Goal: Task Accomplishment & Management: Manage account settings

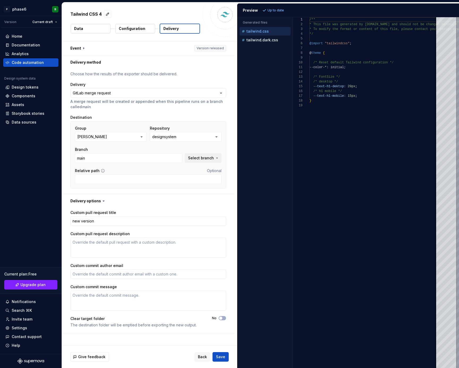
click at [27, 176] on div "Home Documentation Analytics Code automation Design system data Design tokens C…" at bounding box center [31, 191] width 62 height 326
click at [28, 173] on div "Home Documentation Analytics Code automation Design system data Design tokens C…" at bounding box center [31, 191] width 62 height 326
click at [21, 327] on div "Settings" at bounding box center [19, 328] width 15 height 5
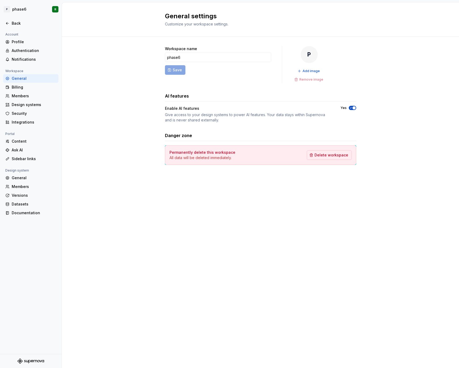
click at [63, 161] on div "Workspace name phase6 Save P Add image Remove image AI features Enable AI featu…" at bounding box center [260, 111] width 397 height 149
click at [67, 129] on div "Workspace name phase6 Save P Add image Remove image AI features Enable AI featu…" at bounding box center [260, 111] width 397 height 149
click at [77, 188] on div "General settings Customize your workspace settings. Workspace name phase6 Save …" at bounding box center [260, 185] width 397 height 366
click at [78, 154] on div "Workspace name phase6 Save P Add image Remove image AI features Enable AI featu…" at bounding box center [260, 111] width 397 height 149
click at [28, 123] on div "Integrations" at bounding box center [34, 122] width 45 height 5
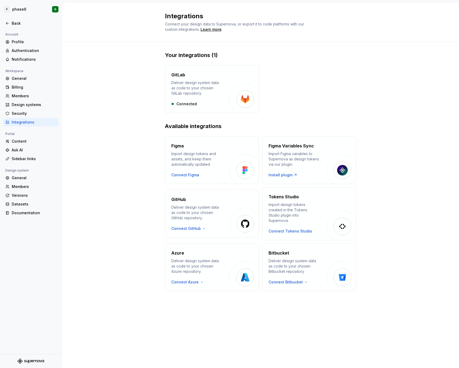
click at [85, 166] on div "Your integrations (1) GitLab Deliver design system data as code to your chosen …" at bounding box center [260, 177] width 397 height 270
click at [85, 140] on div "Your integrations (1) GitLab Deliver design system data as code to your chosen …" at bounding box center [260, 177] width 397 height 270
click at [25, 179] on div "General" at bounding box center [34, 177] width 45 height 5
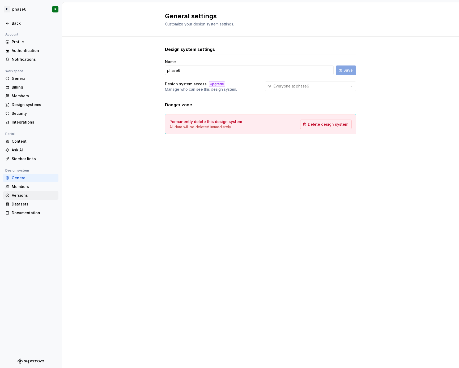
click at [25, 196] on div "Versions" at bounding box center [34, 195] width 45 height 5
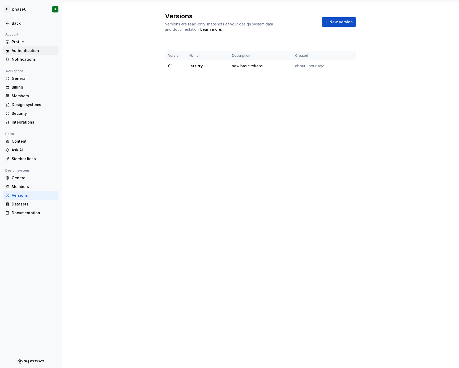
click at [30, 50] on div "Authentication" at bounding box center [34, 50] width 45 height 5
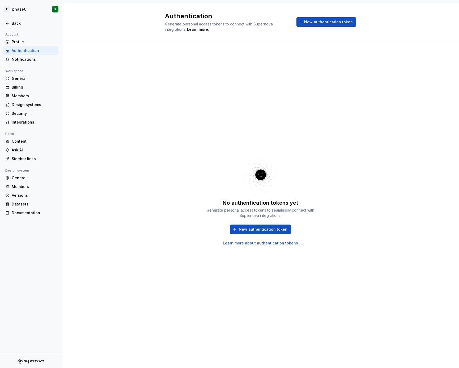
click at [126, 113] on div "No authentication tokens yet Generate personal access tokens to seamlessly conn…" at bounding box center [260, 205] width 397 height 326
click at [128, 98] on div "No authentication tokens yet Generate personal access tokens to seamlessly conn…" at bounding box center [260, 205] width 397 height 326
click at [321, 23] on span "New authentication token" at bounding box center [328, 21] width 49 height 5
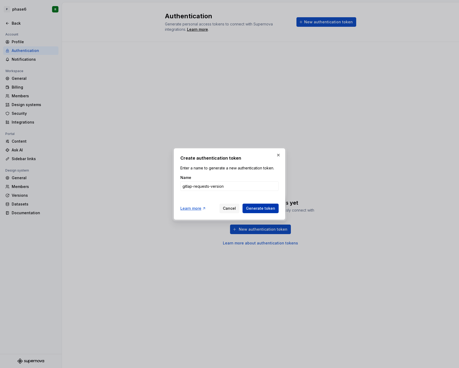
type input "gitlap-requests-version"
click at [261, 206] on span "Generate token" at bounding box center [260, 208] width 29 height 5
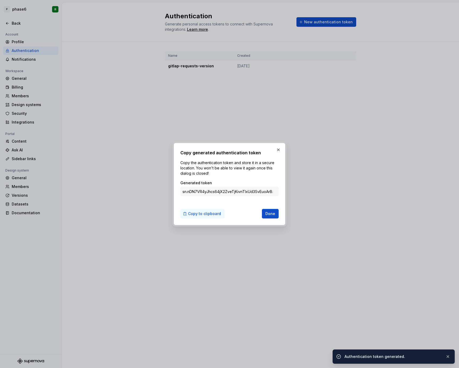
click at [210, 213] on span "Copy to clipboard" at bounding box center [204, 213] width 33 height 5
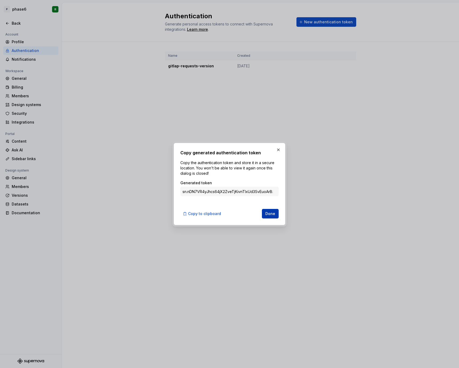
click at [271, 215] on span "Done" at bounding box center [270, 213] width 10 height 5
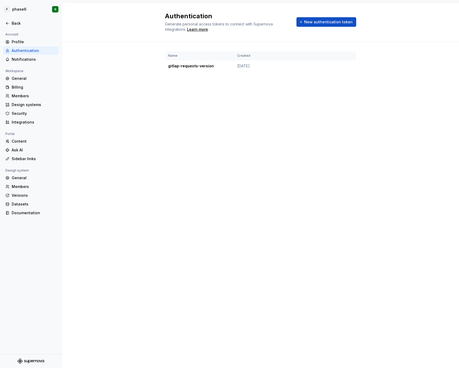
click at [120, 111] on div "Authentication Generate personal access tokens to connect with Supernova integr…" at bounding box center [260, 185] width 397 height 366
click at [120, 94] on div "Authentication Generate personal access tokens to connect with Supernova integr…" at bounding box center [260, 185] width 397 height 366
click at [115, 105] on div "Authentication Generate personal access tokens to connect with Supernova integr…" at bounding box center [260, 185] width 397 height 366
click at [117, 93] on div "Authentication Generate personal access tokens to connect with Supernova integr…" at bounding box center [260, 185] width 397 height 366
click at [118, 80] on div "Name Created gitlap-requests-version [DATE]" at bounding box center [260, 67] width 397 height 50
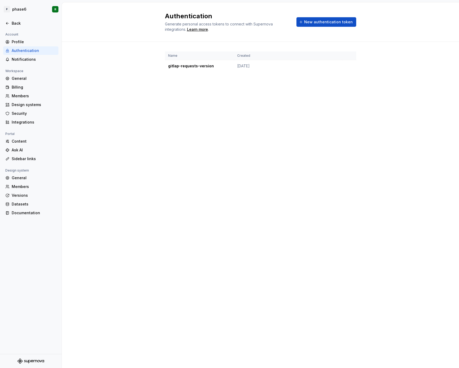
click at [112, 100] on div "Authentication Generate personal access tokens to connect with Supernova integr…" at bounding box center [260, 185] width 397 height 366
click at [116, 83] on div "Name Created gitlap-requests-version [DATE]" at bounding box center [260, 67] width 397 height 50
click at [319, 22] on span "New authentication token" at bounding box center [328, 21] width 49 height 5
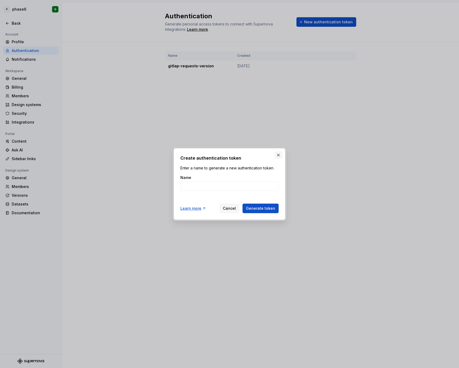
click at [278, 158] on button "button" at bounding box center [277, 155] width 7 height 7
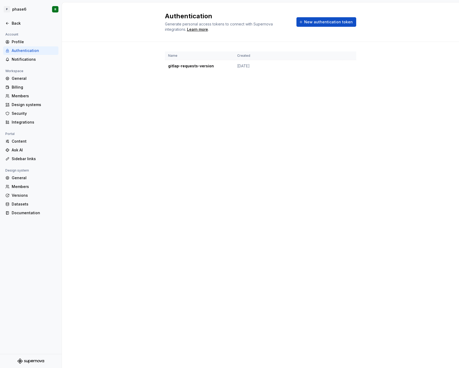
click at [198, 151] on div "Authentication Generate personal access tokens to connect with Supernova integr…" at bounding box center [260, 185] width 397 height 366
click at [206, 143] on div "Authentication Generate personal access tokens to connect with Supernova integr…" at bounding box center [260, 185] width 397 height 366
click at [28, 51] on div "Authentication" at bounding box center [34, 50] width 45 height 5
click at [24, 58] on div "Notifications" at bounding box center [34, 59] width 45 height 5
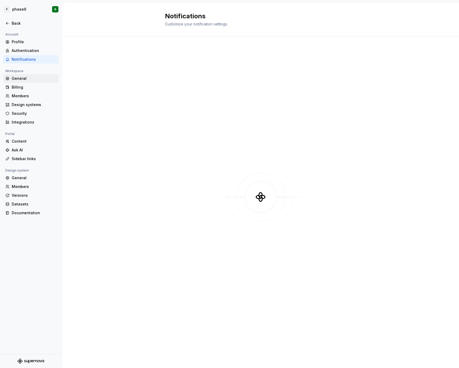
click at [19, 81] on div "General" at bounding box center [34, 78] width 45 height 5
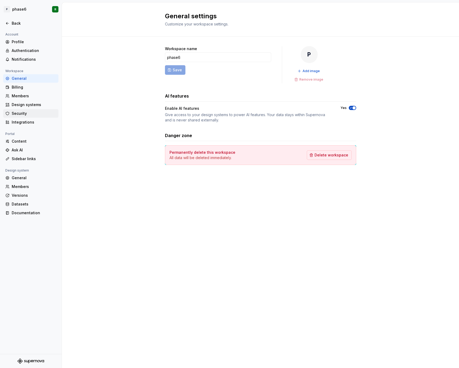
click at [28, 114] on div "Security" at bounding box center [34, 113] width 45 height 5
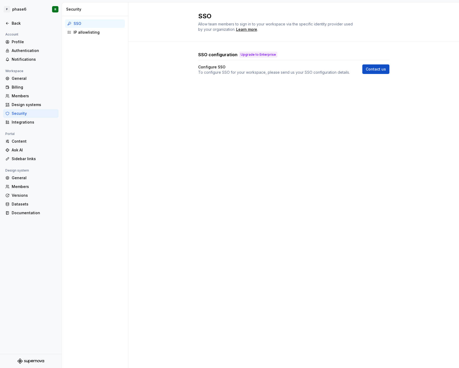
click at [84, 52] on div "SSO IP allowlisting" at bounding box center [95, 192] width 66 height 352
click at [29, 123] on div "Integrations" at bounding box center [34, 122] width 45 height 5
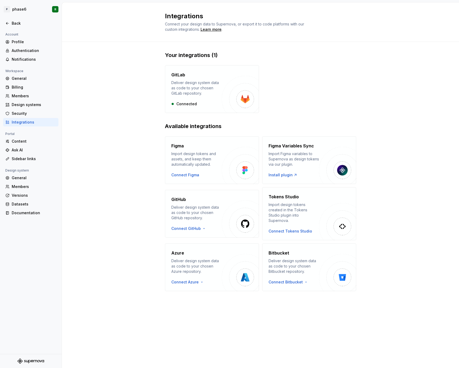
click at [77, 75] on div "Your integrations (1) GitLab Deliver design system data as code to your chosen …" at bounding box center [260, 177] width 397 height 270
click at [28, 214] on div "Documentation" at bounding box center [34, 212] width 45 height 5
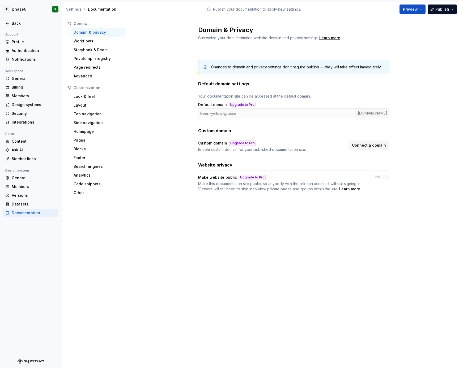
click at [153, 124] on div "Changes to domain and privacy settings don’t require publish — they will take e…" at bounding box center [293, 131] width 330 height 162
click at [153, 96] on div "Changes to domain and privacy settings don’t require publish — they will take e…" at bounding box center [293, 131] width 330 height 162
click at [93, 42] on div "Workflows" at bounding box center [98, 40] width 49 height 5
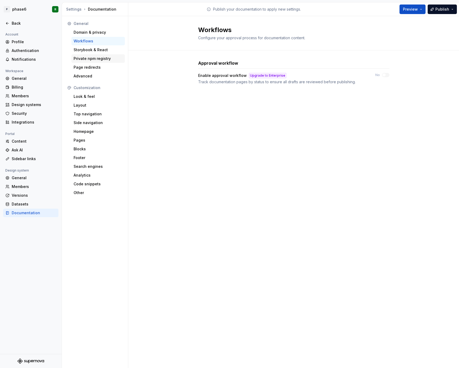
click at [107, 59] on div "Private npm registry" at bounding box center [98, 58] width 49 height 5
click at [98, 67] on div "Page redirects" at bounding box center [98, 67] width 49 height 5
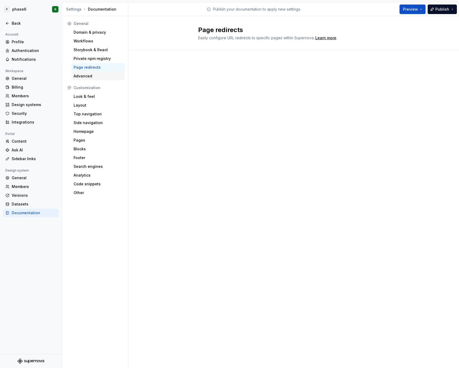
click at [93, 77] on div "Advanced" at bounding box center [98, 76] width 49 height 5
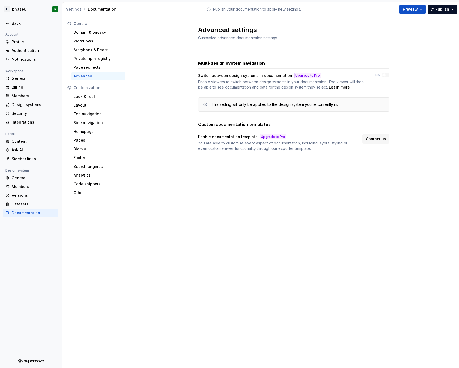
click at [96, 224] on div "General Domain & privacy Workflows Storybook & React Private npm registry Page …" at bounding box center [95, 192] width 66 height 352
click at [21, 179] on div "General" at bounding box center [34, 177] width 45 height 5
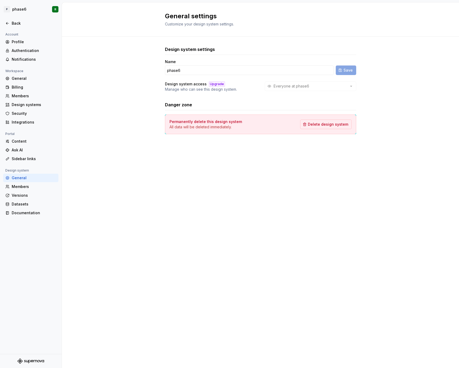
click at [201, 175] on div "General settings Customize your design system settings. Design system settings …" at bounding box center [260, 185] width 397 height 366
drag, startPoint x: 185, startPoint y: 70, endPoint x: 162, endPoint y: 70, distance: 22.8
click at [162, 70] on div "Design system settings Name phase6 Save Design system access Upgrade Manage who…" at bounding box center [260, 96] width 397 height 118
click at [98, 124] on div "Design system settings Name phase6 Save Design system access Upgrade Manage who…" at bounding box center [260, 96] width 397 height 118
click at [23, 9] on html "P phase6 R Back Account Profile Authentication Notifications Workspace General …" at bounding box center [229, 184] width 459 height 368
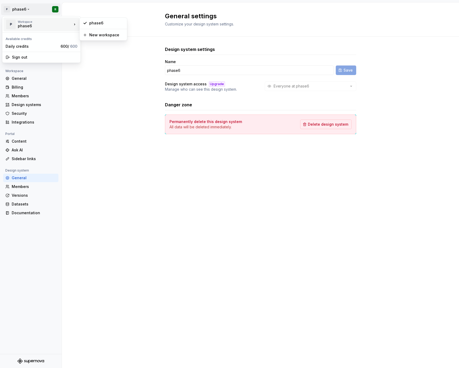
click at [182, 71] on html "P phase6 R Back Account Profile Authentication Notifications Workspace General …" at bounding box center [229, 184] width 459 height 368
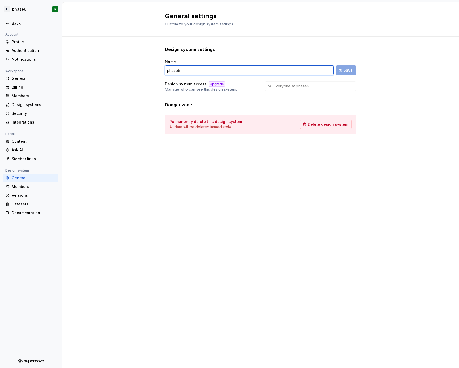
drag, startPoint x: 187, startPoint y: 70, endPoint x: 151, endPoint y: 70, distance: 36.4
click at [151, 70] on div "Design system settings Name phase6 Save Design system access Upgrade Manage who…" at bounding box center [260, 96] width 397 height 118
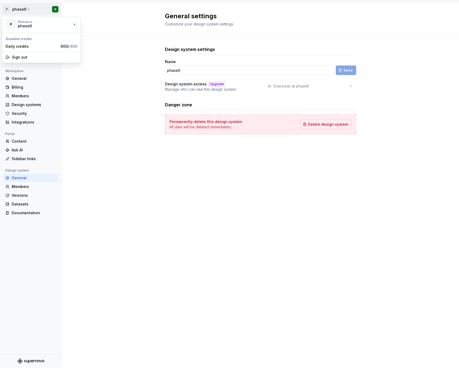
click at [27, 9] on html "P phase6 R Back Account Profile Authentication Notifications Workspace General …" at bounding box center [229, 184] width 459 height 368
click at [91, 23] on div "phase6" at bounding box center [106, 22] width 34 height 5
click at [23, 40] on div "Profile" at bounding box center [34, 41] width 45 height 5
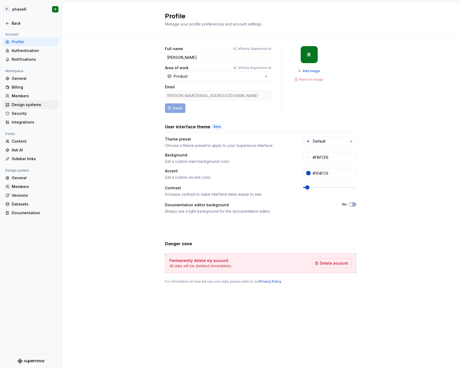
click at [33, 101] on div "Design systems" at bounding box center [30, 105] width 55 height 8
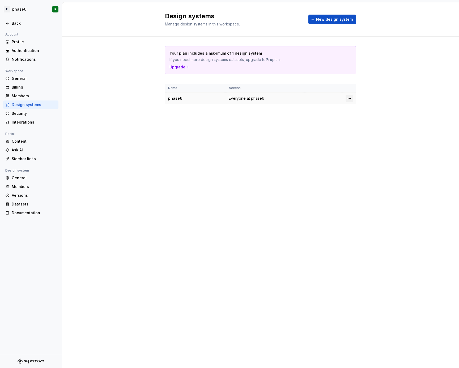
click at [349, 98] on html "P phase6 R Back Account Profile Authentication Notifications Workspace General …" at bounding box center [229, 184] width 459 height 368
click at [365, 118] on div "Design system settings" at bounding box center [380, 117] width 50 height 5
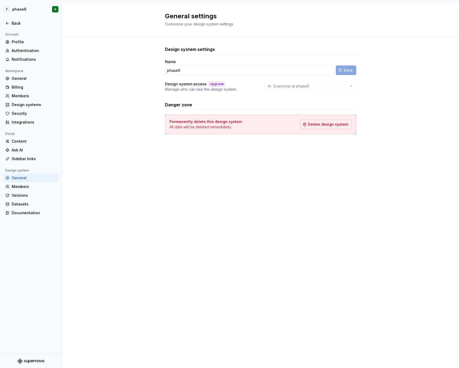
click at [294, 88] on div "Everyone at phase6" at bounding box center [310, 86] width 91 height 10
click at [214, 83] on div "Upgrade" at bounding box center [217, 83] width 16 height 5
click at [201, 83] on h4 "Design system access" at bounding box center [186, 83] width 42 height 5
click at [112, 149] on div "Design system settings Name phase6 Save Design system access Upgrade Manage who…" at bounding box center [260, 96] width 397 height 118
click at [24, 186] on div "Members" at bounding box center [34, 186] width 45 height 5
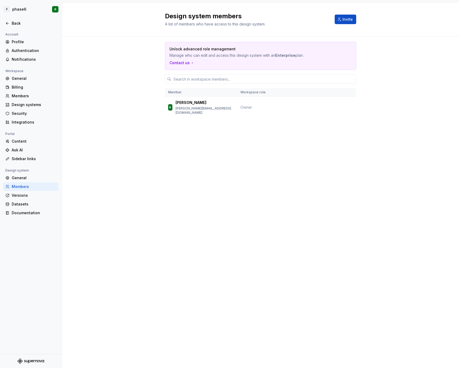
click at [119, 175] on div "Design system members A list of members who have access to this design system. …" at bounding box center [260, 185] width 397 height 366
click at [23, 177] on div "General" at bounding box center [34, 177] width 45 height 5
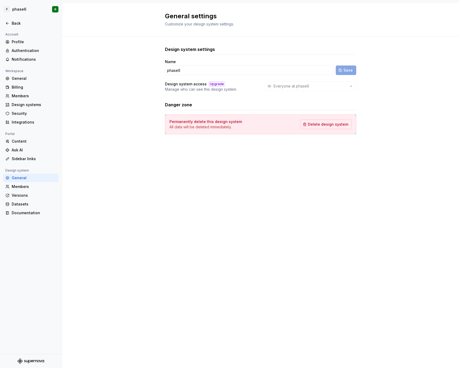
click at [95, 203] on div "General settings Customize your design system settings. Design system settings …" at bounding box center [260, 185] width 397 height 366
click at [95, 129] on div "Design system settings Name phase6 Save Design system access Upgrade Manage who…" at bounding box center [260, 96] width 397 height 118
click at [109, 141] on div "Design system settings Name phase6 Save Design system access Upgrade Manage who…" at bounding box center [260, 96] width 397 height 118
click at [111, 122] on div "Design system settings Name phase6 Save Design system access Upgrade Manage who…" at bounding box center [260, 96] width 397 height 118
drag, startPoint x: 187, startPoint y: 71, endPoint x: 159, endPoint y: 71, distance: 27.3
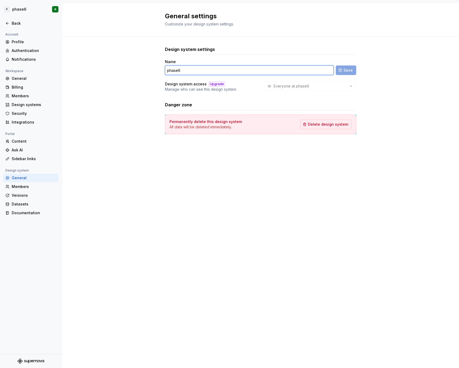
click at [159, 71] on div "Design system settings Name phase6 Save Design system access Upgrade Manage who…" at bounding box center [260, 96] width 397 height 118
click at [69, 175] on div "General settings Customize your design system settings. Design system settings …" at bounding box center [260, 185] width 397 height 366
click at [33, 212] on div "Documentation" at bounding box center [34, 212] width 45 height 5
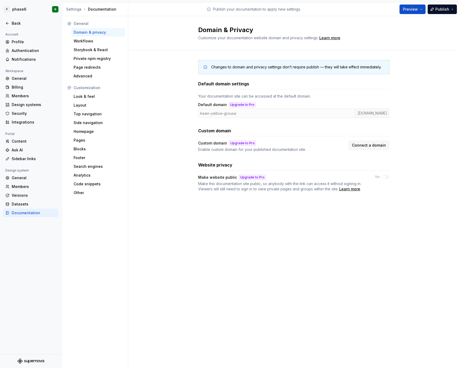
click at [153, 118] on div "Changes to domain and privacy settings don’t require publish — they will take e…" at bounding box center [293, 131] width 330 height 162
click at [153, 99] on div "Changes to domain and privacy settings don’t require publish — they will take e…" at bounding box center [293, 131] width 330 height 162
click at [94, 185] on div "Code snippets" at bounding box center [98, 183] width 49 height 5
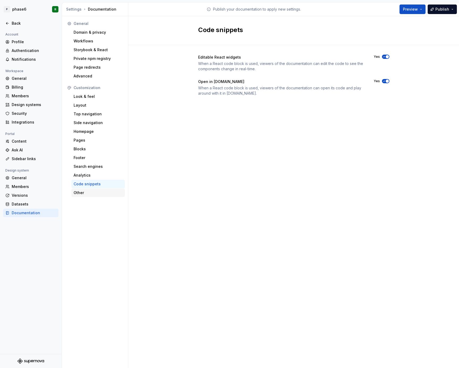
click at [88, 193] on div "Other" at bounding box center [98, 192] width 49 height 5
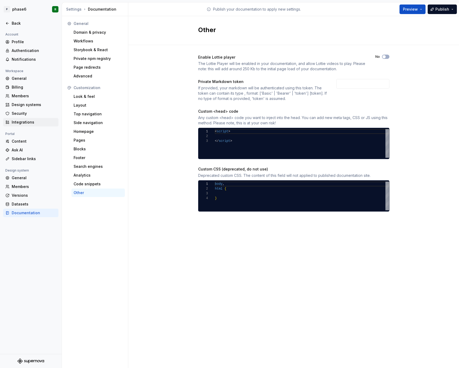
click at [26, 120] on div "Integrations" at bounding box center [34, 122] width 45 height 5
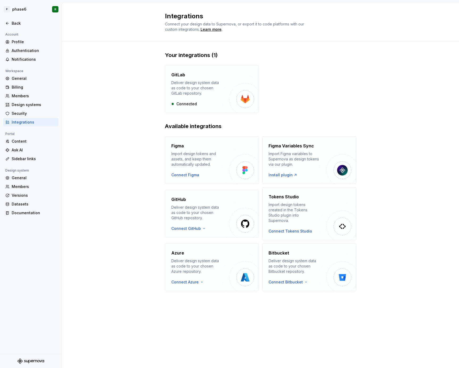
click at [100, 183] on div "Your integrations (1) GitLab Deliver design system data as code to your chosen …" at bounding box center [260, 177] width 397 height 270
click at [100, 157] on div "Your integrations (1) GitLab Deliver design system data as code to your chosen …" at bounding box center [260, 177] width 397 height 270
click at [216, 29] on div "Learn more" at bounding box center [210, 29] width 21 height 5
click at [24, 11] on html "P phase6 R Back Account Profile Authentication Notifications Workspace General …" at bounding box center [229, 184] width 459 height 368
click at [25, 28] on div "phase6" at bounding box center [40, 25] width 45 height 5
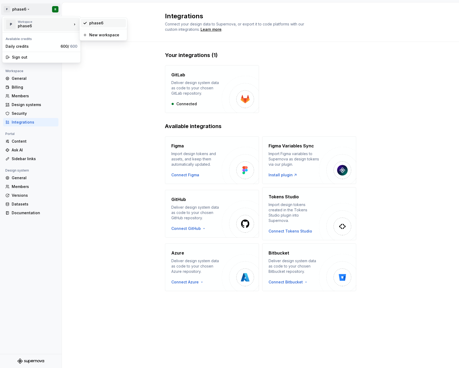
click at [100, 25] on div "phase6" at bounding box center [106, 22] width 34 height 5
click at [7, 25] on icon at bounding box center [7, 23] width 4 height 4
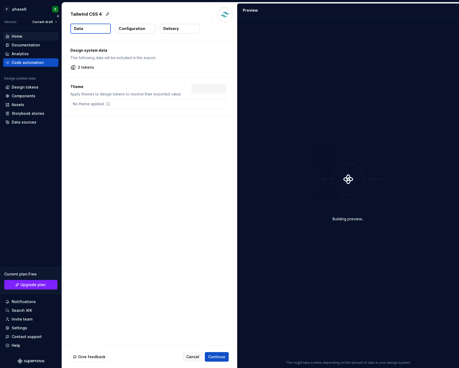
click at [20, 37] on div "Home" at bounding box center [17, 36] width 11 height 5
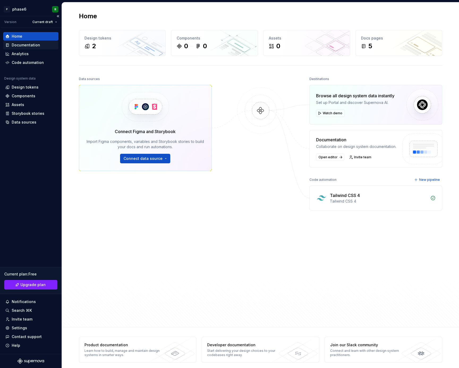
click at [29, 47] on div "Documentation" at bounding box center [26, 44] width 28 height 5
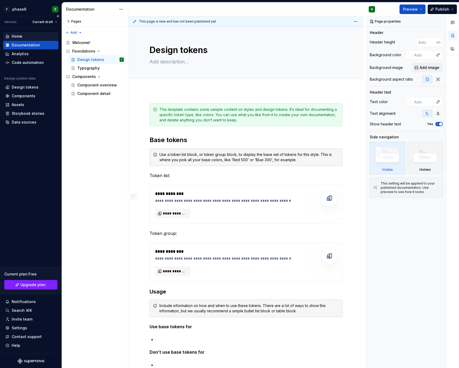
click at [21, 37] on div "Home" at bounding box center [17, 36] width 11 height 5
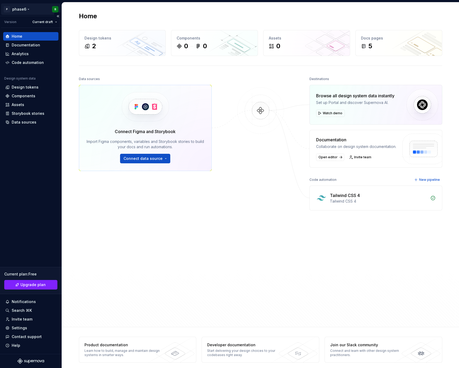
click at [21, 8] on html "P phase6 R Version Current draft Home Documentation Analytics Code automation D…" at bounding box center [229, 184] width 459 height 368
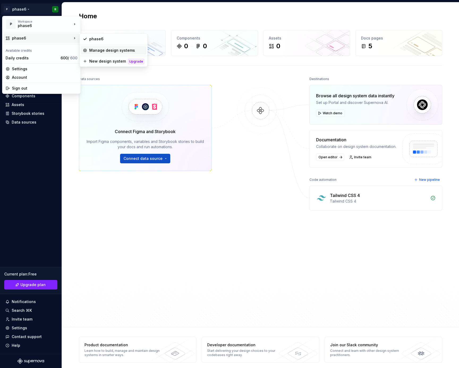
click at [100, 50] on div "Manage design systems" at bounding box center [116, 50] width 55 height 5
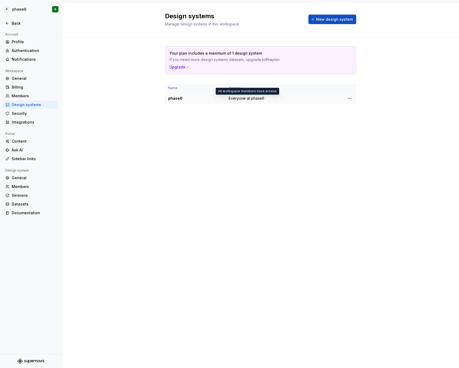
click at [239, 99] on span "Everyone at phase6" at bounding box center [246, 98] width 36 height 5
click at [348, 98] on html "P phase6 R Back Account Profile Authentication Notifications Workspace General …" at bounding box center [229, 184] width 459 height 368
click at [370, 118] on div "Design system settings" at bounding box center [380, 117] width 50 height 5
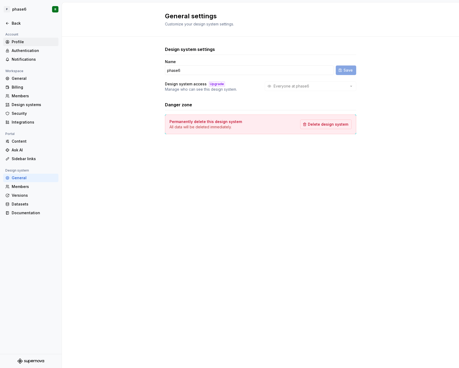
click at [20, 43] on div "Profile" at bounding box center [34, 41] width 45 height 5
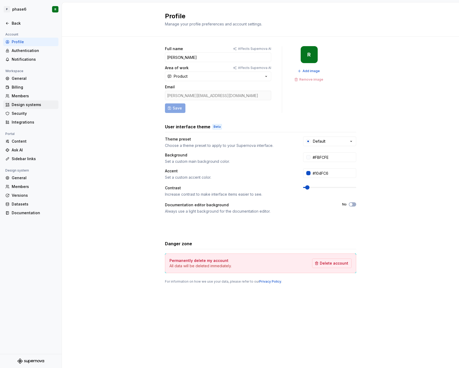
click at [24, 105] on div "Design systems" at bounding box center [34, 104] width 45 height 5
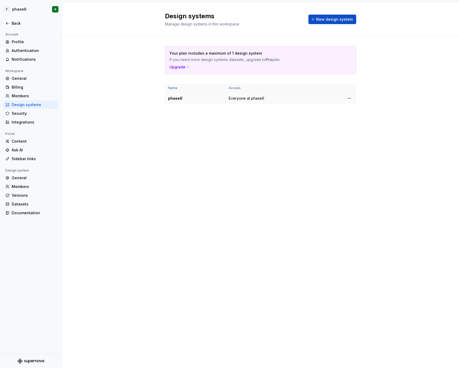
click at [173, 101] on td "phase6" at bounding box center [195, 99] width 60 height 12
click at [236, 97] on span "Everyone at phase6" at bounding box center [246, 98] width 36 height 5
click at [346, 98] on html "P phase6 R Back Account Profile Authentication Notifications Workspace General …" at bounding box center [229, 184] width 459 height 368
click at [226, 143] on html "P phase6 R Back Account Profile Authentication Notifications Workspace General …" at bounding box center [229, 184] width 459 height 368
click at [6, 22] on icon at bounding box center [7, 23] width 4 height 4
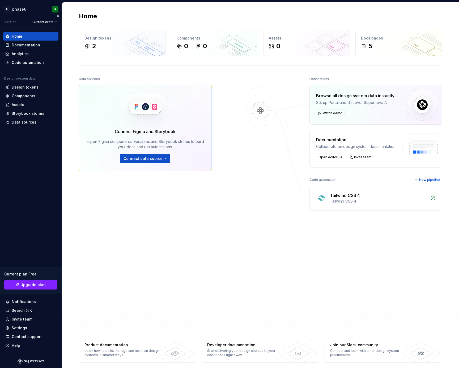
click at [23, 36] on div "Home" at bounding box center [30, 36] width 51 height 5
click at [87, 228] on div "Data sources Connect Figma and Storybook Import Figma components, variables and…" at bounding box center [145, 185] width 133 height 221
click at [31, 174] on div "Home Documentation Analytics Code automation Design system data Design tokens C…" at bounding box center [31, 191] width 62 height 326
click at [36, 170] on div "Home Documentation Analytics Code automation Design system data Design tokens C…" at bounding box center [31, 191] width 62 height 326
click at [29, 188] on div "Home Documentation Analytics Code automation Design system data Design tokens C…" at bounding box center [31, 191] width 62 height 326
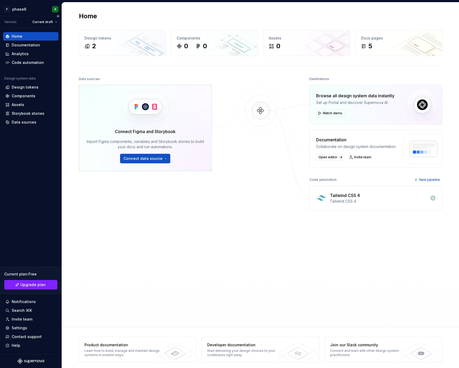
click at [35, 175] on div "Home Documentation Analytics Code automation Design system data Design tokens C…" at bounding box center [31, 191] width 62 height 326
click at [35, 115] on div "Storybook stories" at bounding box center [28, 113] width 33 height 5
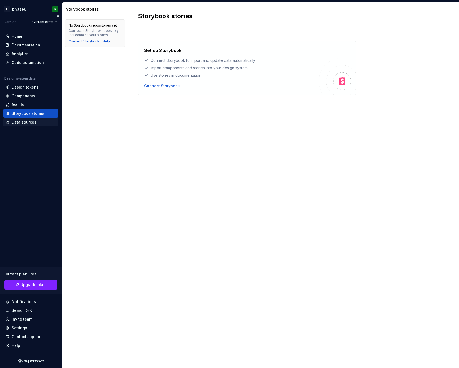
click at [33, 122] on div "Data sources" at bounding box center [24, 122] width 25 height 5
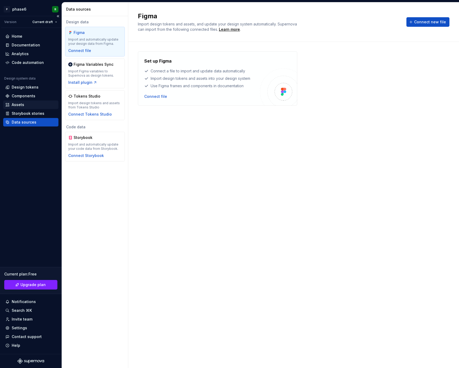
click at [25, 105] on div "Assets" at bounding box center [30, 104] width 51 height 5
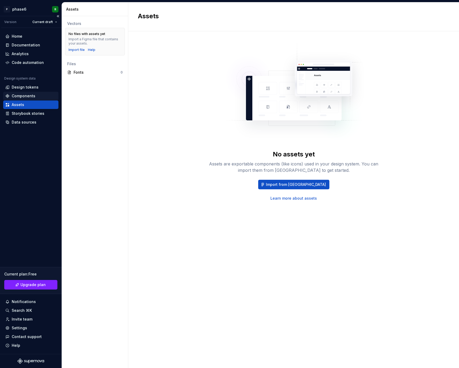
click at [34, 94] on div "Components" at bounding box center [24, 95] width 24 height 5
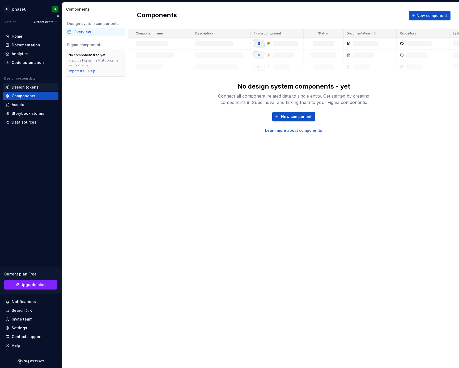
click at [33, 87] on div "Design tokens" at bounding box center [25, 87] width 27 height 5
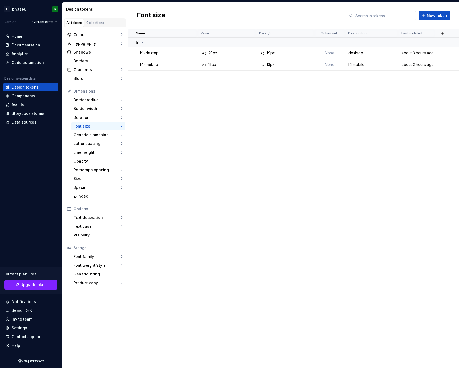
drag, startPoint x: 203, startPoint y: 182, endPoint x: 203, endPoint y: 178, distance: 4.8
click at [203, 182] on div "Name Value Dark Token set Description Last updated h1 h1-dektop Ag 20px Ag 19px…" at bounding box center [293, 198] width 330 height 339
click at [203, 136] on div "Name Value Dark Token set Description Last updated h1 h1-dektop Ag 20px Ag 19px…" at bounding box center [293, 198] width 330 height 339
click at [31, 122] on div "Data sources" at bounding box center [24, 122] width 25 height 5
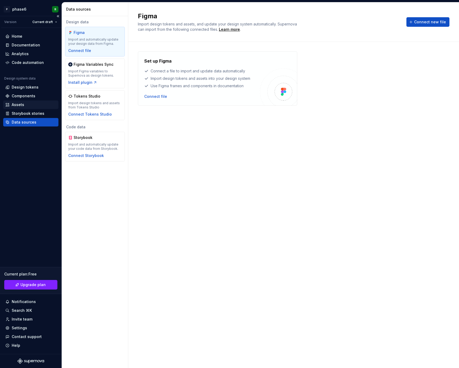
click at [21, 104] on div "Assets" at bounding box center [18, 104] width 12 height 5
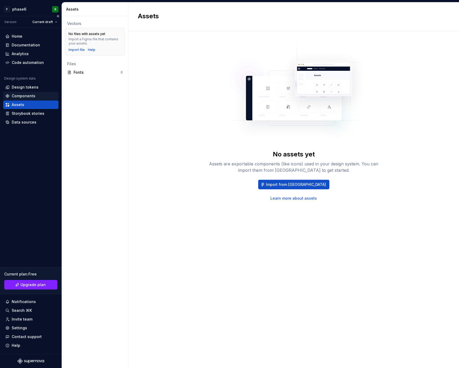
click at [27, 97] on div "Components" at bounding box center [24, 95] width 24 height 5
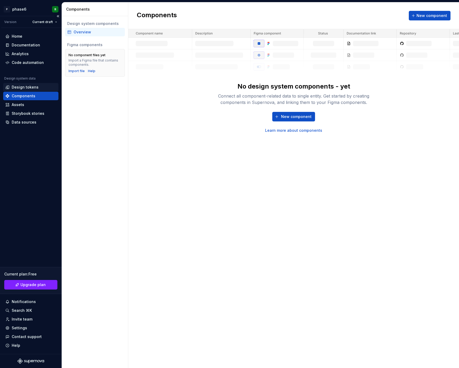
click at [29, 87] on div "Design tokens" at bounding box center [25, 87] width 27 height 5
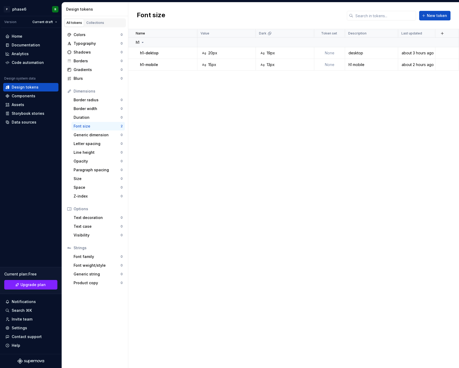
click at [221, 171] on div "Name Value Dark Token set Description Last updated h1 h1-dektop Ag 20px Ag 19px…" at bounding box center [293, 198] width 330 height 339
click at [224, 143] on div "Name Value Dark Token set Description Last updated h1 h1-dektop Ag 20px Ag 19px…" at bounding box center [293, 198] width 330 height 339
click at [21, 8] on html "P phase6 R Version Current draft Home Documentation Analytics Code automation D…" at bounding box center [229, 184] width 459 height 368
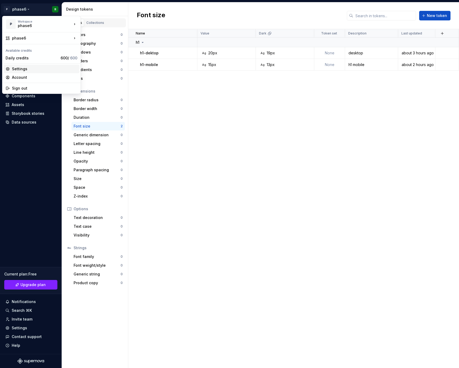
click at [21, 72] on div "Settings" at bounding box center [41, 69] width 76 height 8
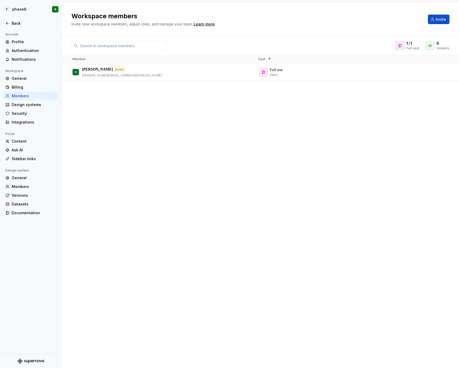
click at [91, 146] on div "[PERSON_NAME] Owner [PERSON_NAME][EMAIL_ADDRESS][DOMAIN_NAME] Full seat Editor" at bounding box center [260, 216] width 397 height 304
click at [27, 106] on div "Design systems" at bounding box center [34, 104] width 45 height 5
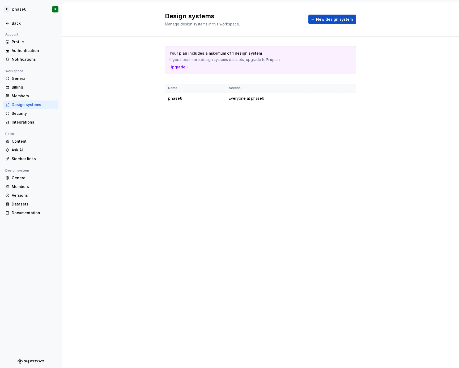
click at [90, 164] on div "Design systems Manage design systems in this workspace. New design system Your …" at bounding box center [260, 185] width 397 height 366
click at [347, 97] on html "P phase6 R Back Account Profile Authentication Notifications Workspace General …" at bounding box center [229, 184] width 459 height 368
click at [364, 109] on div "View members" at bounding box center [380, 108] width 50 height 5
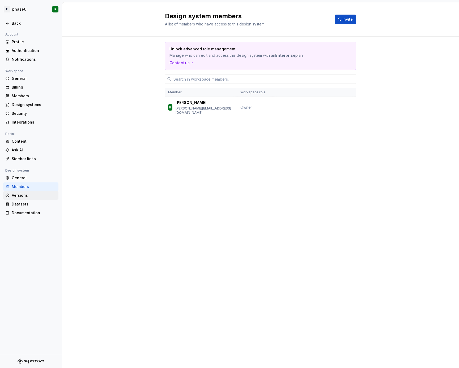
click at [27, 195] on div "Versions" at bounding box center [34, 195] width 45 height 5
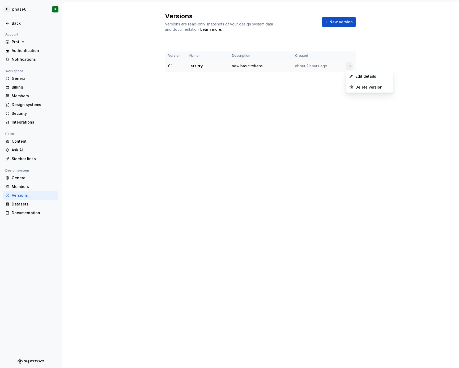
click at [350, 65] on html "P phase6 R Back Account Profile Authentication Notifications Workspace General …" at bounding box center [229, 184] width 459 height 368
click at [361, 76] on div "Edit details" at bounding box center [372, 76] width 34 height 5
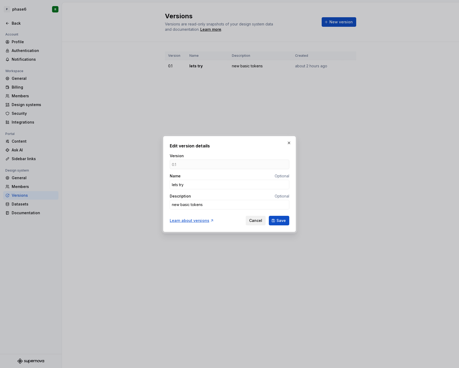
click at [260, 223] on span "Cancel" at bounding box center [255, 220] width 13 height 5
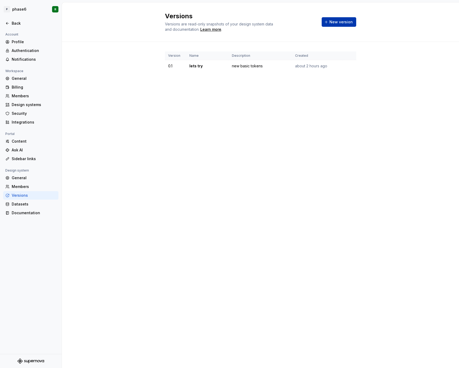
click at [339, 21] on span "New version" at bounding box center [340, 21] width 23 height 5
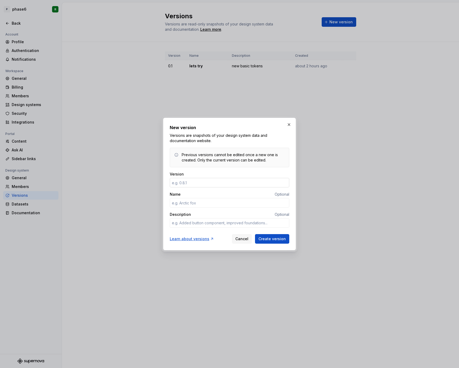
type textarea "*"
type input "0.2"
click at [199, 240] on div "Learn about versions" at bounding box center [192, 238] width 44 height 5
click at [275, 241] on span "Create version" at bounding box center [271, 238] width 27 height 5
type textarea "*"
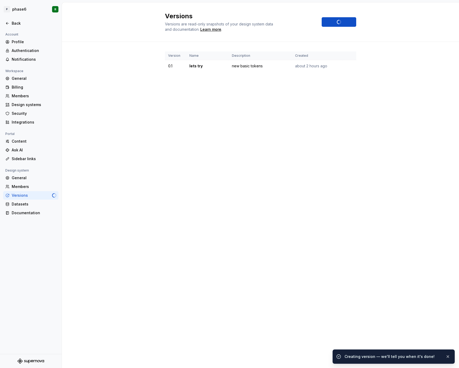
click at [199, 216] on div "Versions Versions are read-only snapshots of your design system data and docume…" at bounding box center [260, 185] width 397 height 366
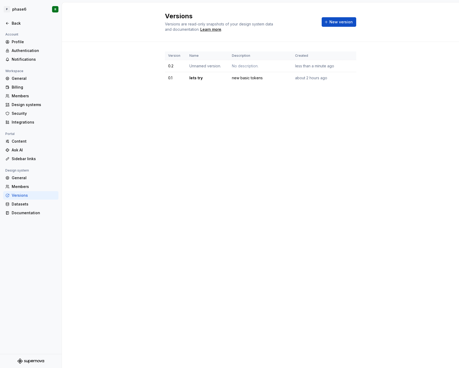
click at [106, 129] on div "Versions Versions are read-only snapshots of your design system data and docume…" at bounding box center [260, 185] width 397 height 366
click at [224, 136] on div "Versions Versions are read-only snapshots of your design system data and docume…" at bounding box center [260, 185] width 397 height 366
click at [240, 124] on div "Versions Versions are read-only snapshots of your design system data and docume…" at bounding box center [260, 185] width 397 height 366
click at [35, 106] on div "Design systems" at bounding box center [34, 104] width 45 height 5
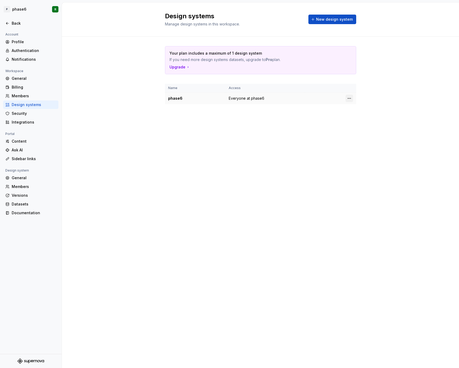
click at [350, 98] on html "P phase6 R Back Account Profile Authentication Notifications Workspace General …" at bounding box center [229, 184] width 459 height 368
click at [364, 118] on div "Design system settings" at bounding box center [380, 117] width 50 height 5
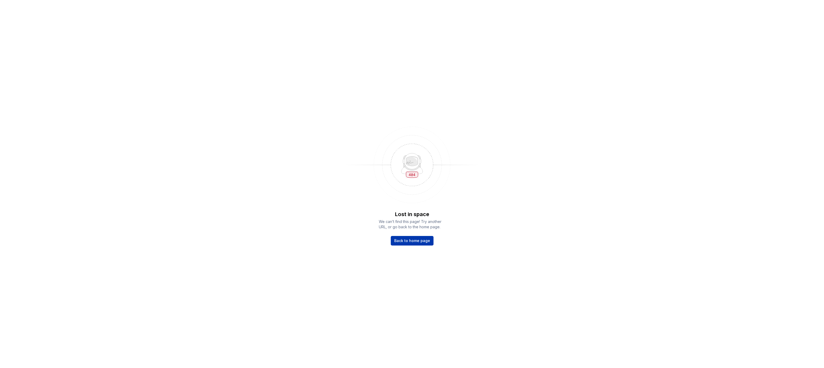
click at [422, 243] on span "Back to home page" at bounding box center [412, 240] width 36 height 5
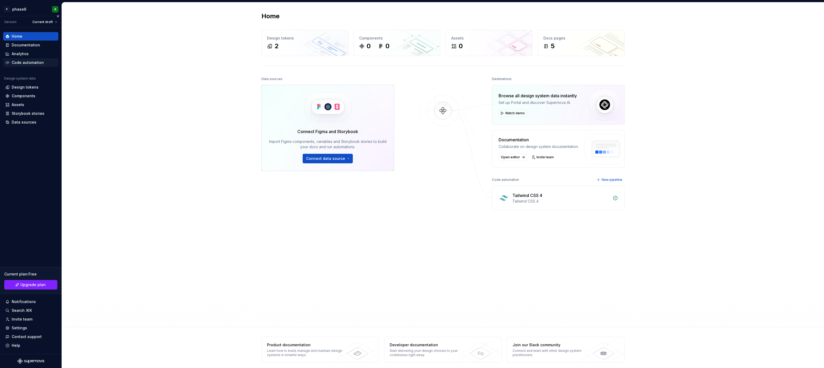
click at [28, 62] on div "Code automation" at bounding box center [28, 62] width 32 height 5
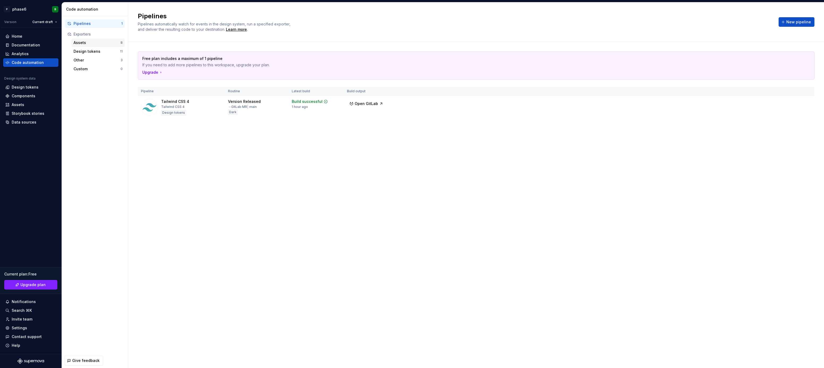
click at [85, 41] on div "Assets" at bounding box center [97, 42] width 47 height 5
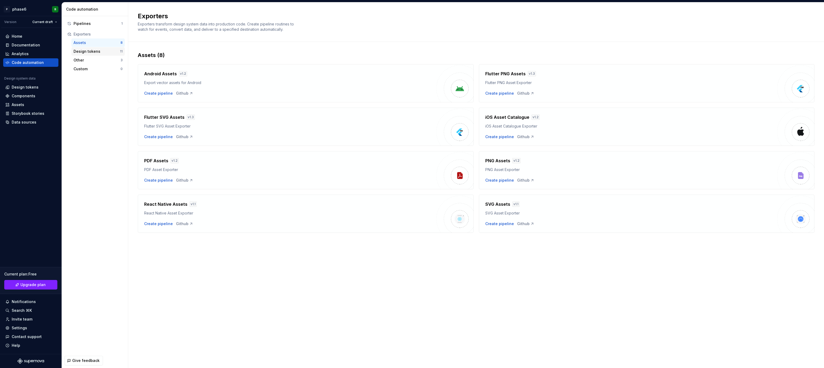
click at [94, 51] on div "Design tokens" at bounding box center [97, 51] width 46 height 5
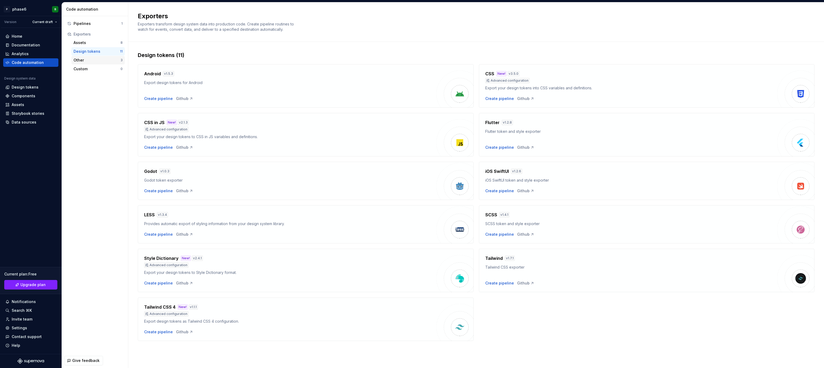
click at [90, 61] on div "Other" at bounding box center [97, 60] width 47 height 5
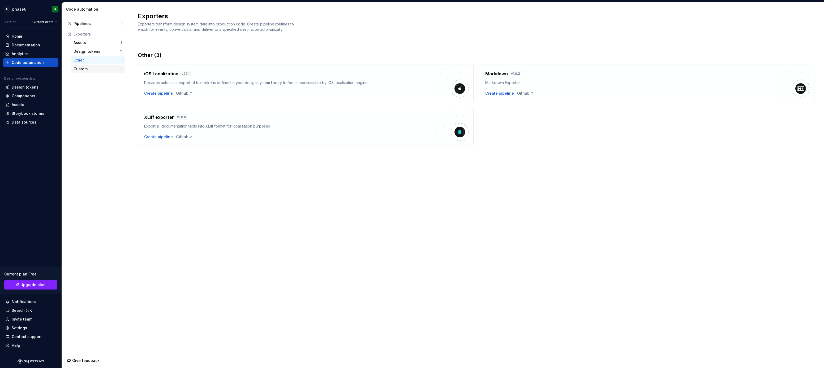
click at [89, 69] on div "Custom" at bounding box center [97, 68] width 47 height 5
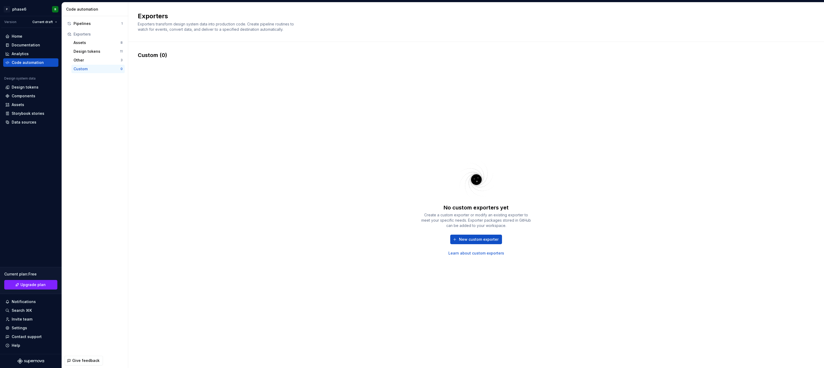
click at [85, 115] on div "Pipelines 1 Exporters Assets 8 Design tokens 11 Other 3 Custom 0" at bounding box center [95, 184] width 66 height 337
click at [28, 87] on div "Design tokens" at bounding box center [25, 87] width 27 height 5
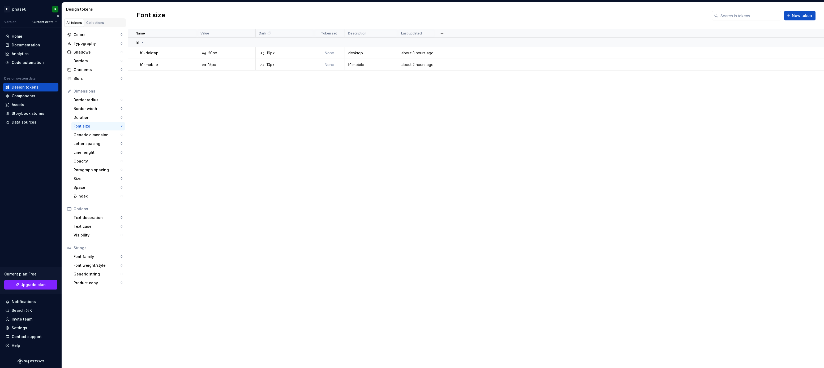
click at [33, 163] on div "Home Documentation Analytics Code automation Design system data Design tokens C…" at bounding box center [31, 191] width 62 height 326
click at [29, 96] on div "Components" at bounding box center [24, 95] width 24 height 5
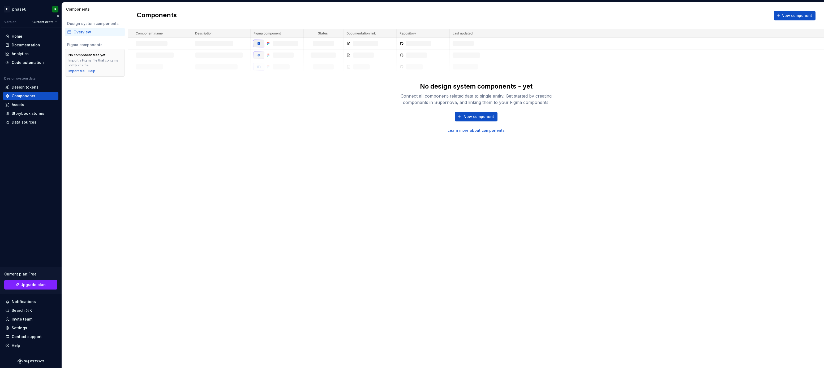
click at [31, 182] on div "Home Documentation Analytics Code automation Design system data Design tokens C…" at bounding box center [31, 191] width 62 height 326
click at [24, 328] on div "Settings" at bounding box center [19, 328] width 15 height 5
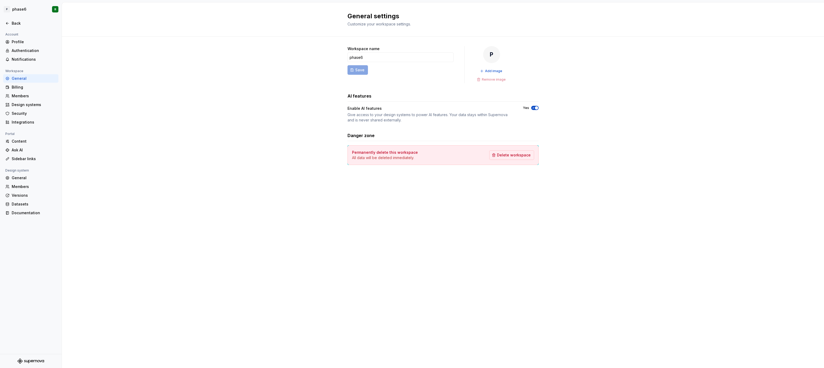
click at [123, 162] on div "Workspace name phase6 Save P Add image Remove image AI features Enable AI featu…" at bounding box center [443, 111] width 762 height 149
click at [24, 118] on div "Integrations" at bounding box center [30, 122] width 55 height 8
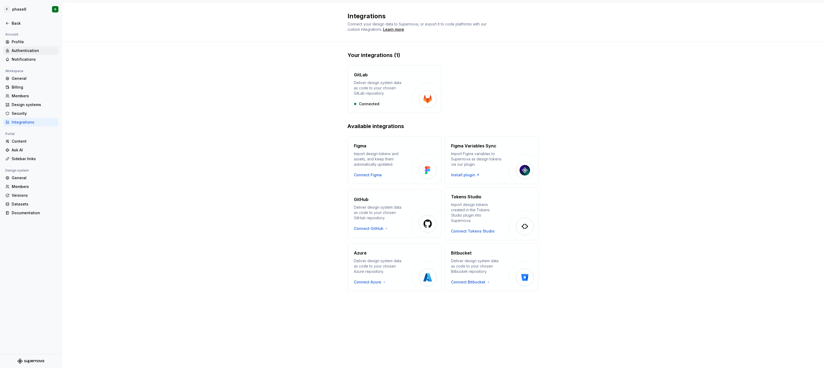
click at [28, 52] on div "Authentication" at bounding box center [34, 50] width 45 height 5
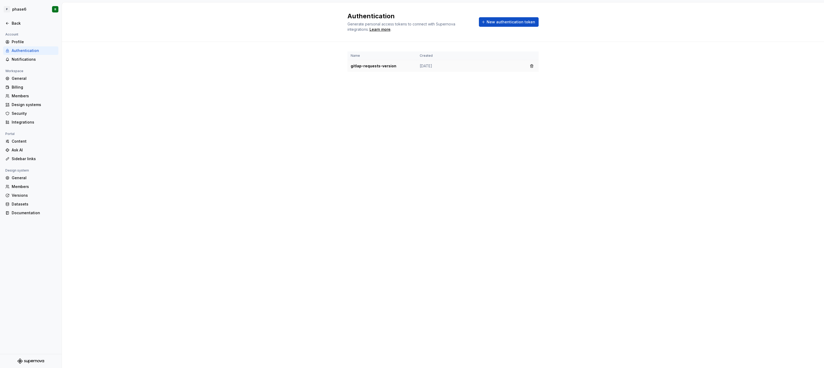
click at [371, 66] on td "gitlap-requests-version" at bounding box center [381, 66] width 69 height 12
click at [500, 23] on span "New authentication token" at bounding box center [510, 21] width 49 height 5
drag, startPoint x: 394, startPoint y: 67, endPoint x: 351, endPoint y: 68, distance: 43.5
click at [351, 68] on td "gitlap-requests-version" at bounding box center [381, 66] width 69 height 12
copy td "gitlap-requests-version"
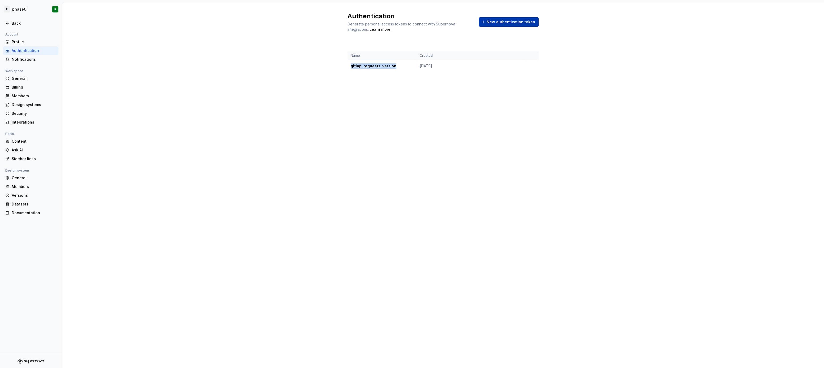
click at [503, 24] on span "New authentication token" at bounding box center [510, 21] width 49 height 5
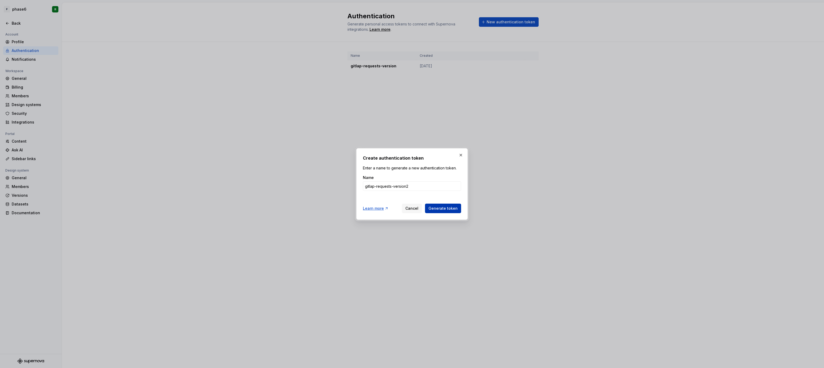
type input "gitlap-requests-version2"
click at [443, 208] on span "Generate token" at bounding box center [442, 208] width 29 height 5
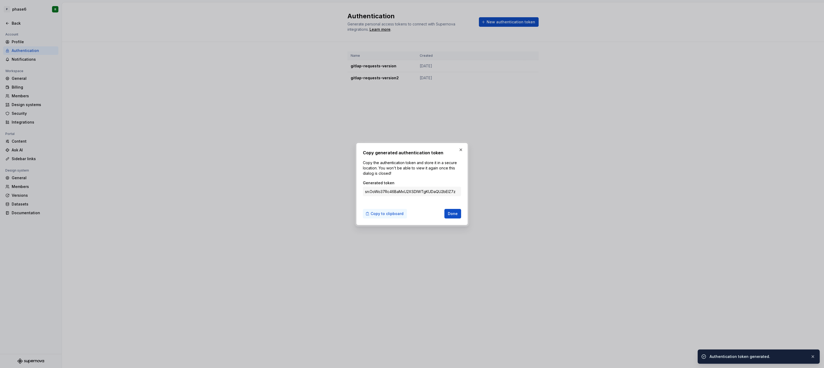
click at [388, 213] on span "Copy to clipboard" at bounding box center [386, 213] width 33 height 5
click at [455, 215] on span "Done" at bounding box center [453, 213] width 10 height 5
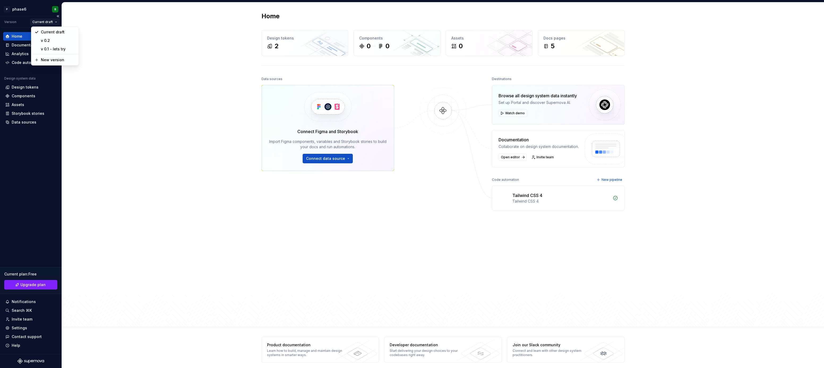
click at [55, 22] on html "P phase6 R Version Current draft Home Documentation Analytics Code automation D…" at bounding box center [412, 184] width 824 height 368
click at [50, 42] on div "v 0.2" at bounding box center [58, 40] width 34 height 5
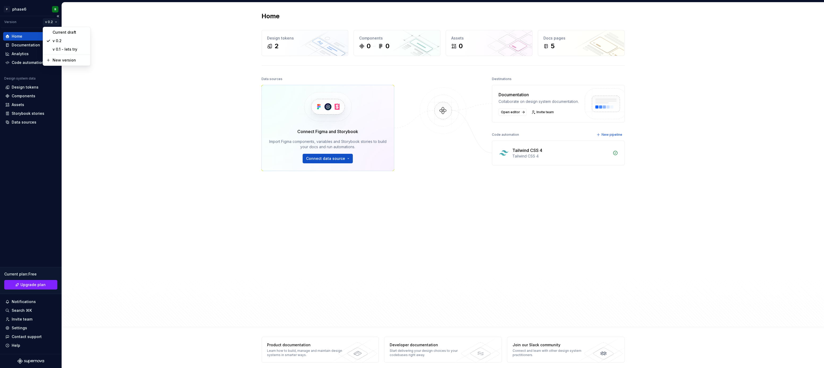
click at [54, 22] on html "P phase6 R Version v 0.2 Home Documentation Analytics Code automation Design sy…" at bounding box center [412, 184] width 824 height 368
click at [60, 49] on div "v 0.1 - lets try" at bounding box center [70, 49] width 34 height 5
click at [96, 197] on div "Home Design tokens 2 Components 0 0 Assets 0 Docs pages 5 Data sources Connect …" at bounding box center [443, 164] width 762 height 325
